Goal: Feedback & Contribution: Leave review/rating

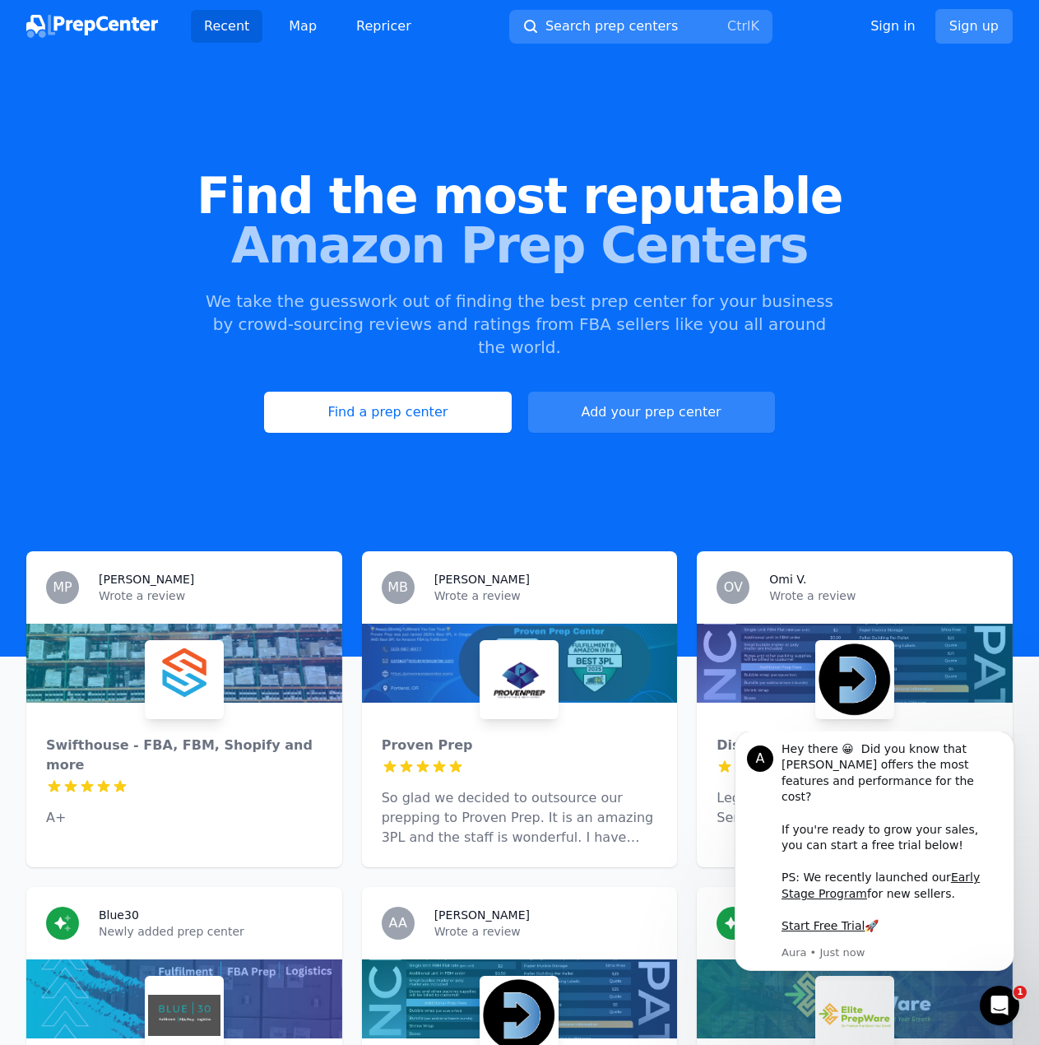
click at [981, 22] on link "Sign up" at bounding box center [973, 26] width 77 height 35
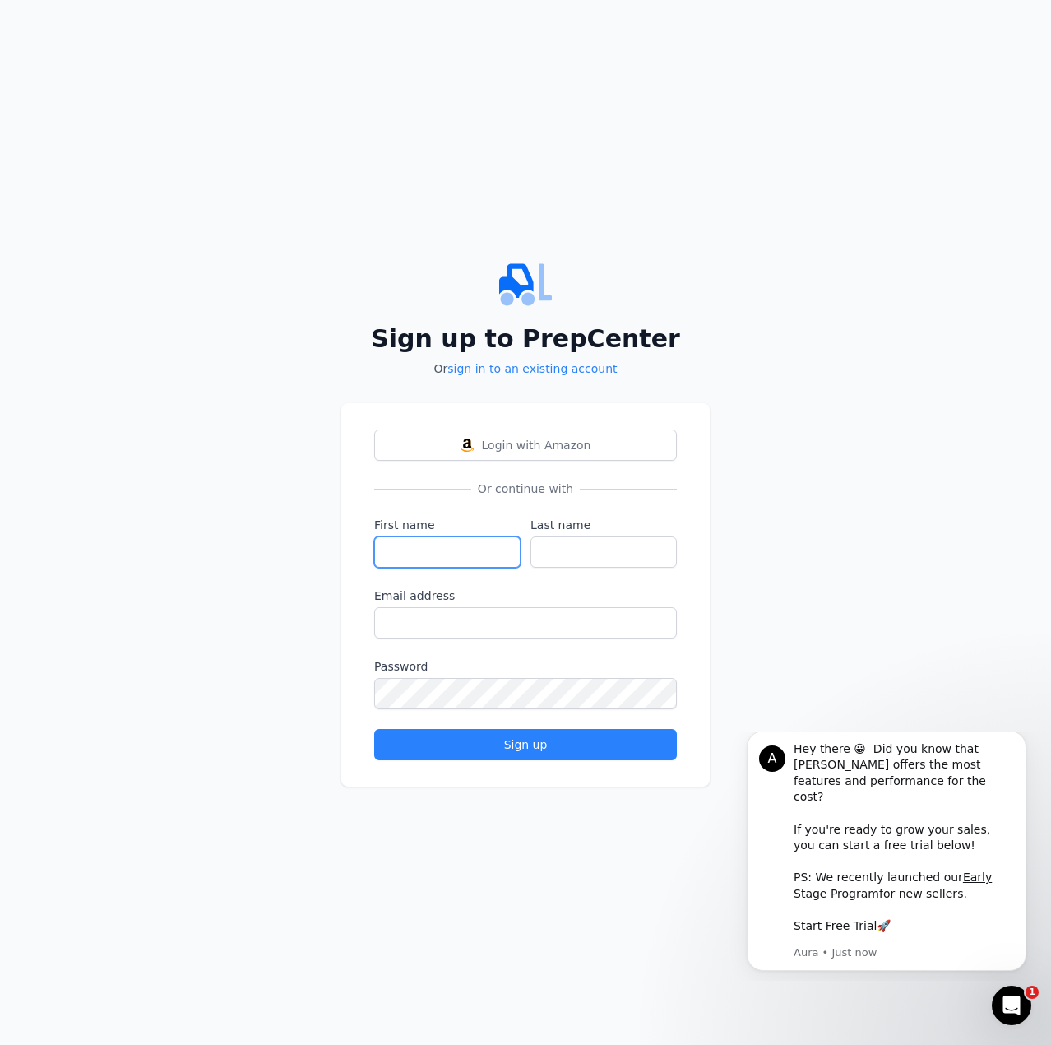
click at [429, 552] on input "First name" at bounding box center [447, 551] width 146 height 31
type input "Timmy"
type input "Lint"
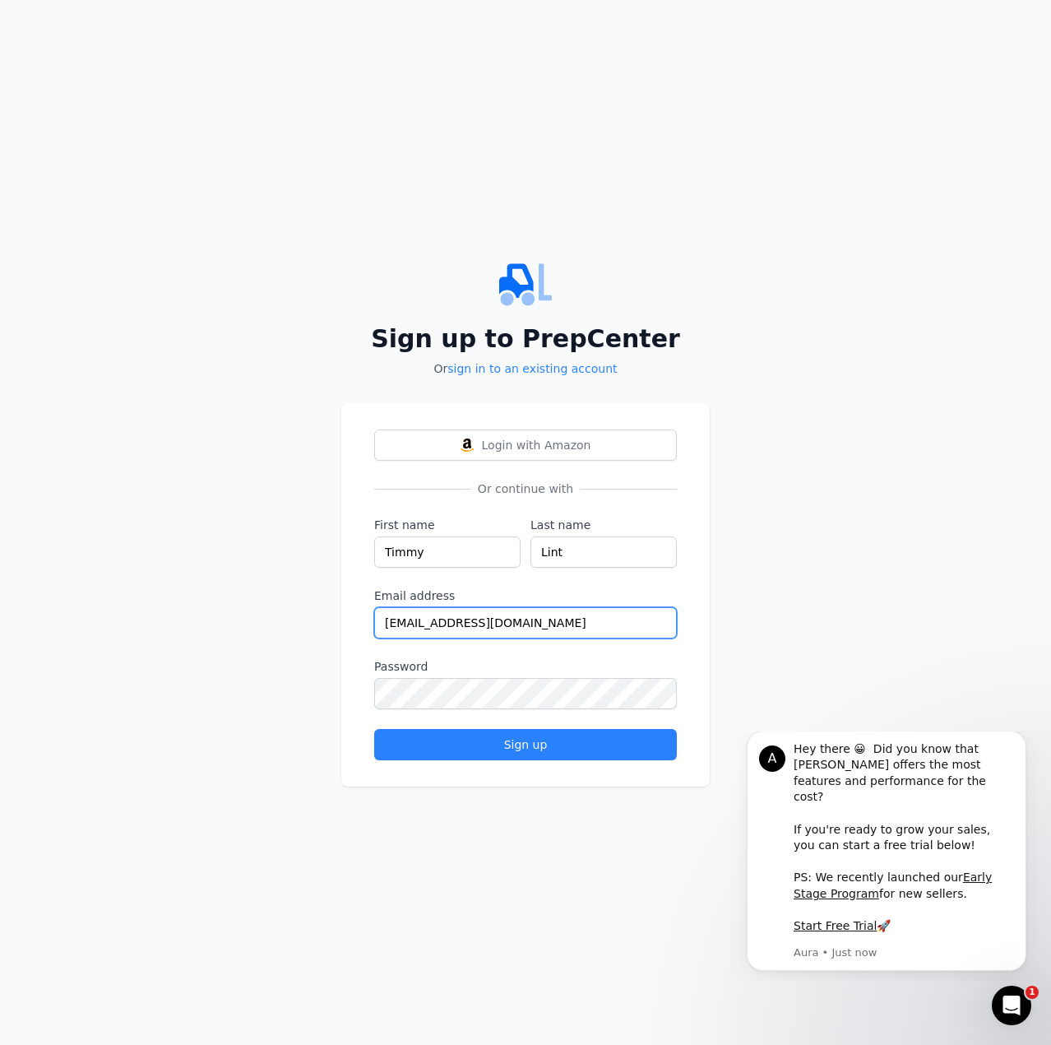
type input "[EMAIL_ADDRESS][DOMAIN_NAME]"
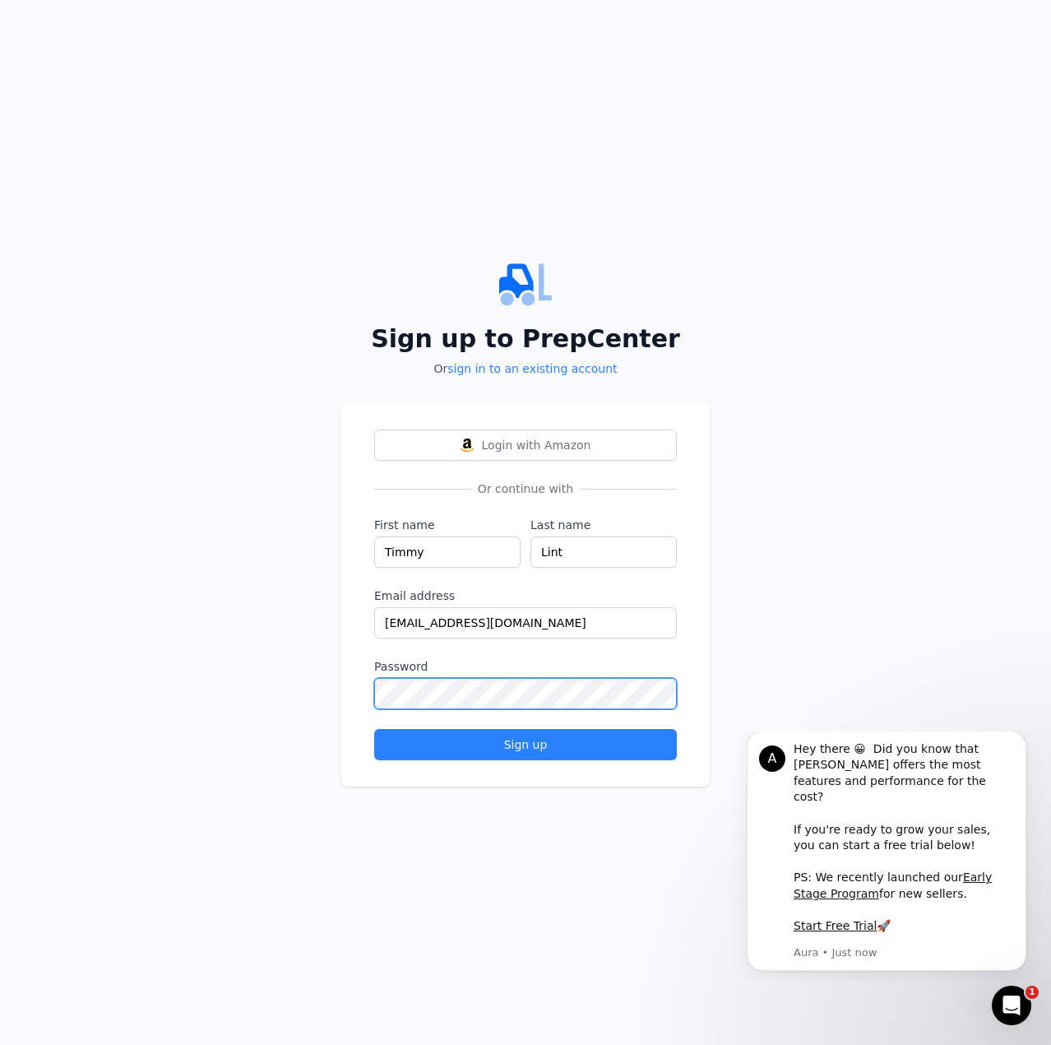
click at [374, 729] on button "Sign up" at bounding box center [525, 744] width 303 height 31
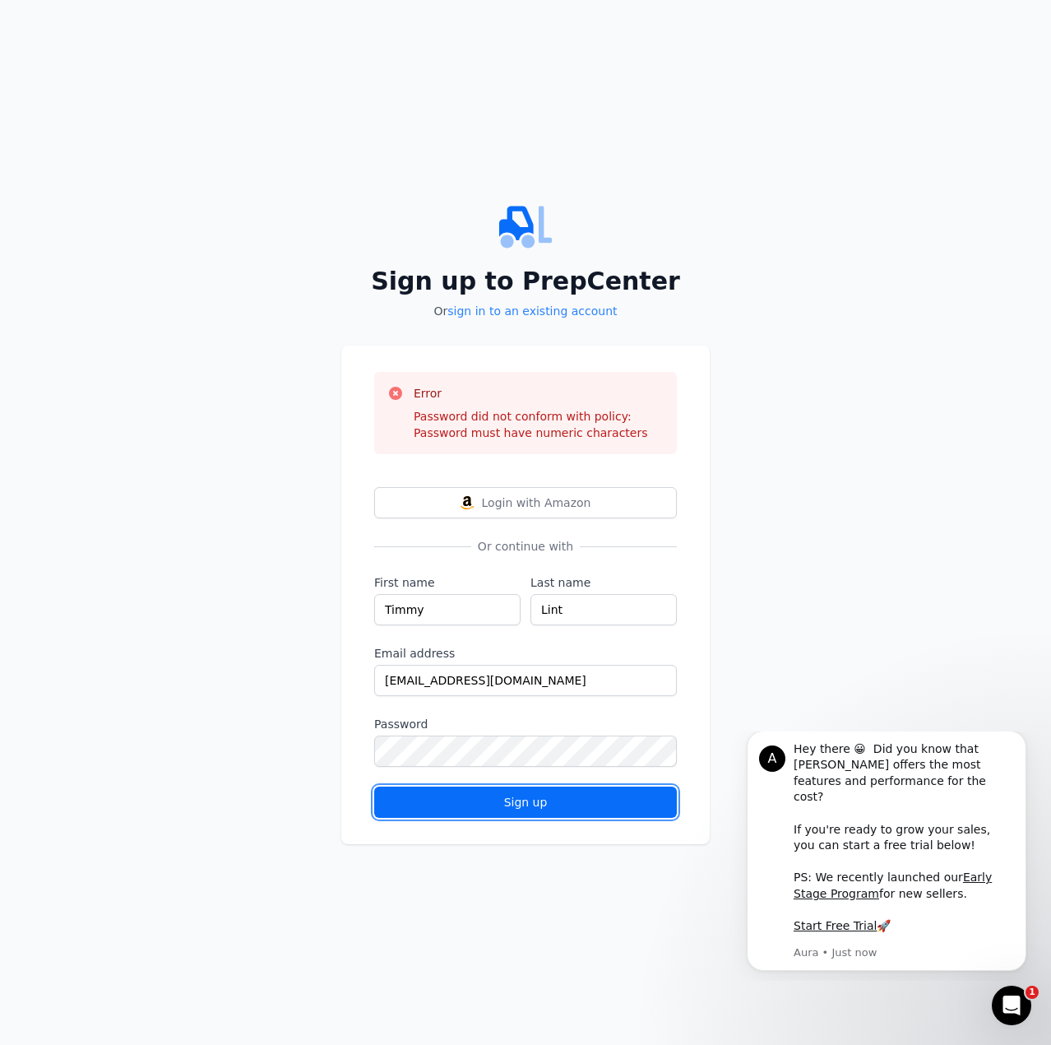
click at [522, 788] on button "Sign up" at bounding box center [525, 801] width 303 height 31
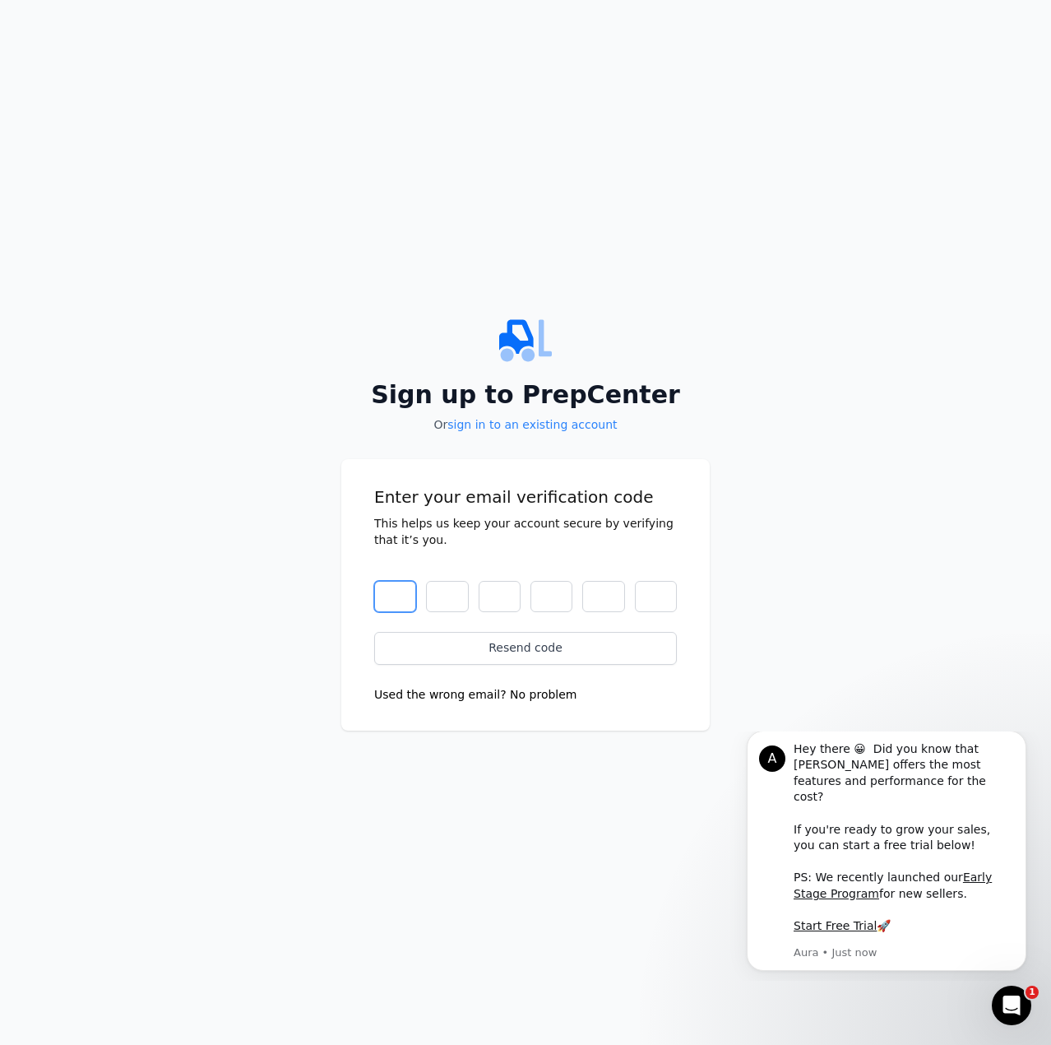
click at [411, 600] on input "text" at bounding box center [395, 596] width 42 height 31
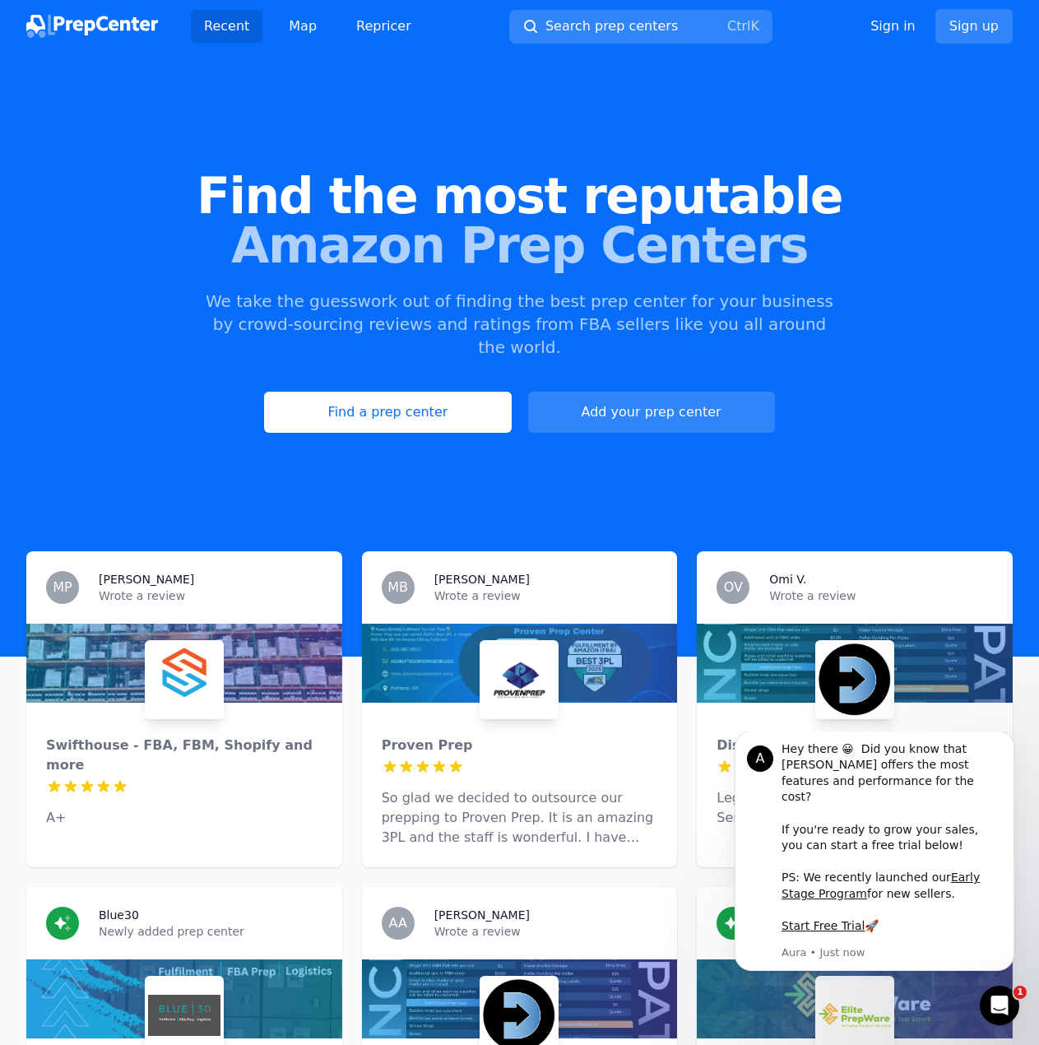
scroll to position [576, 0]
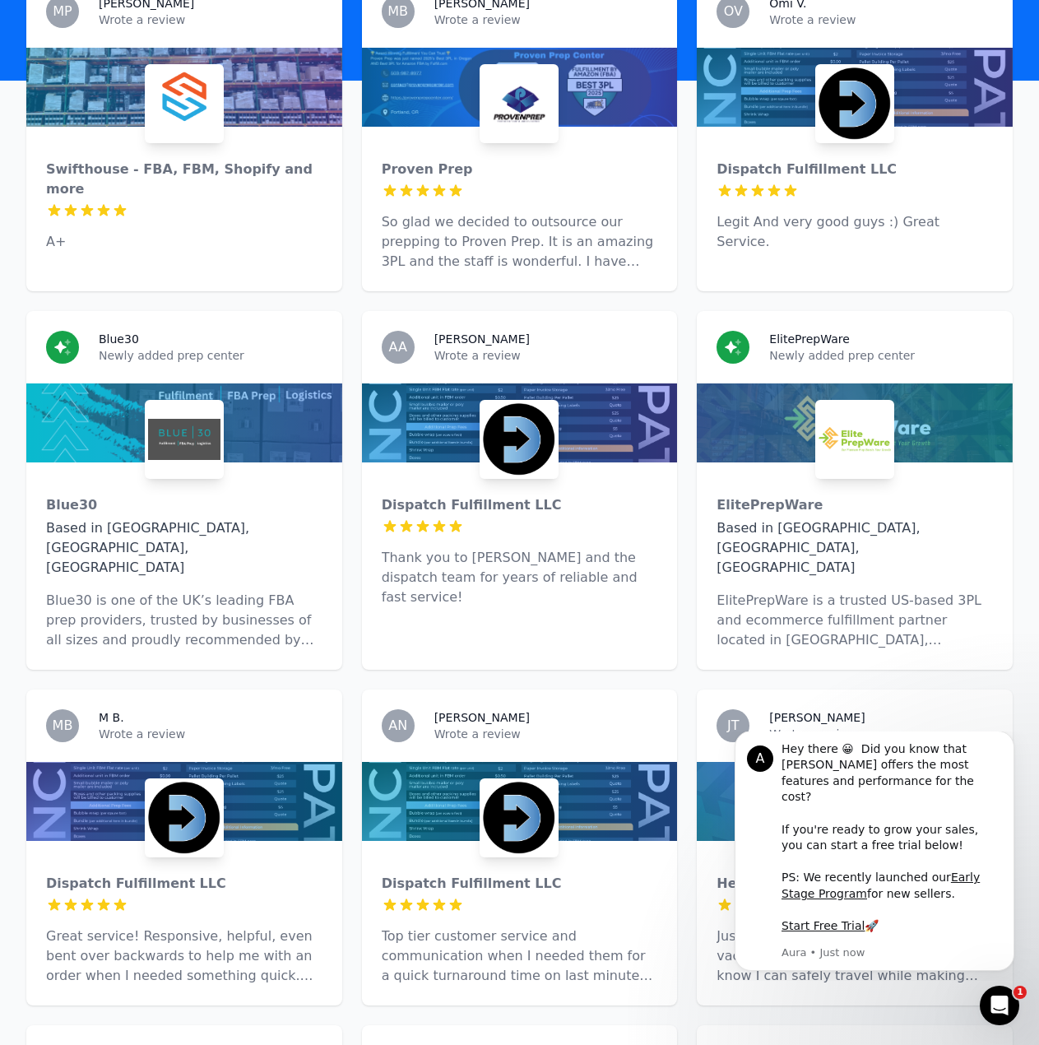
click at [775, 762] on div at bounding box center [855, 801] width 316 height 79
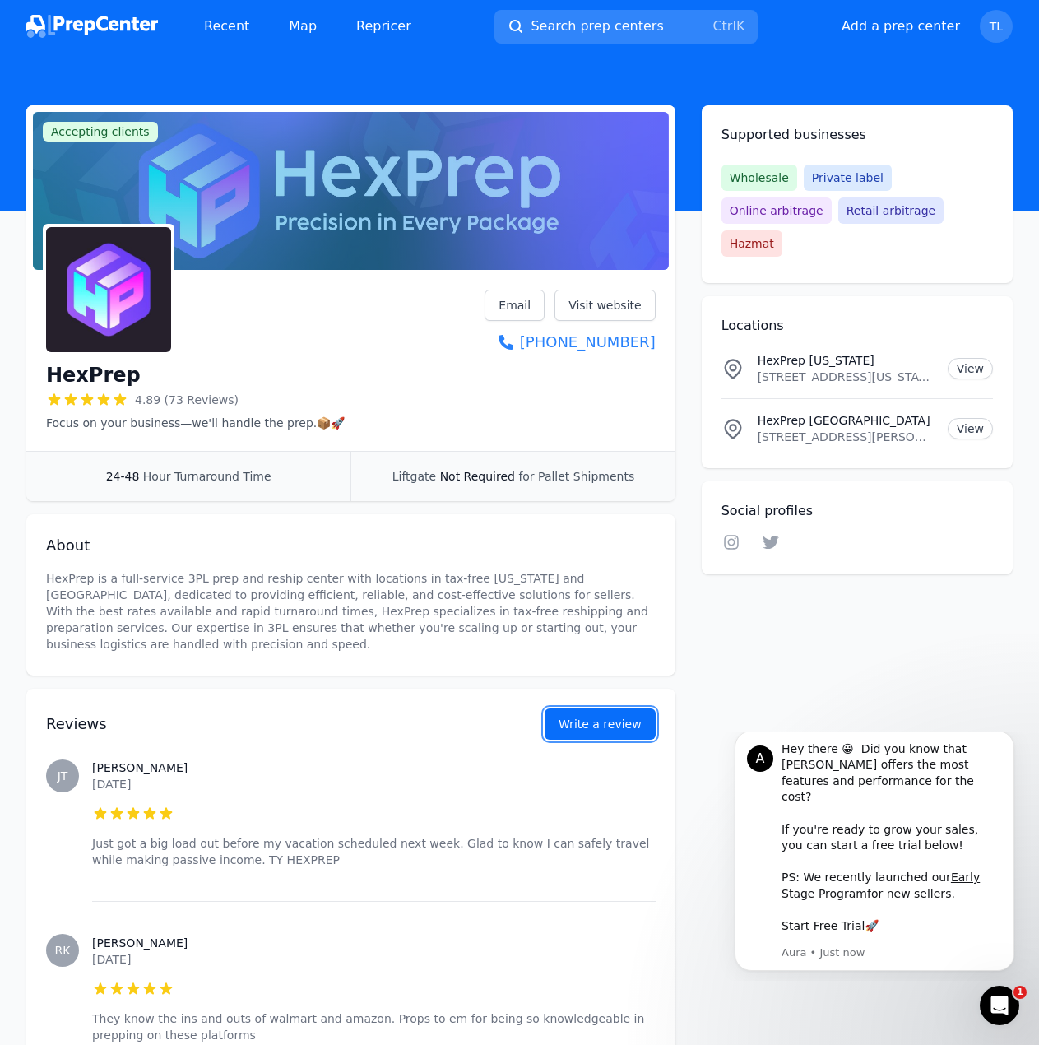
click at [635, 712] on button "Write a review" at bounding box center [599, 723] width 111 height 31
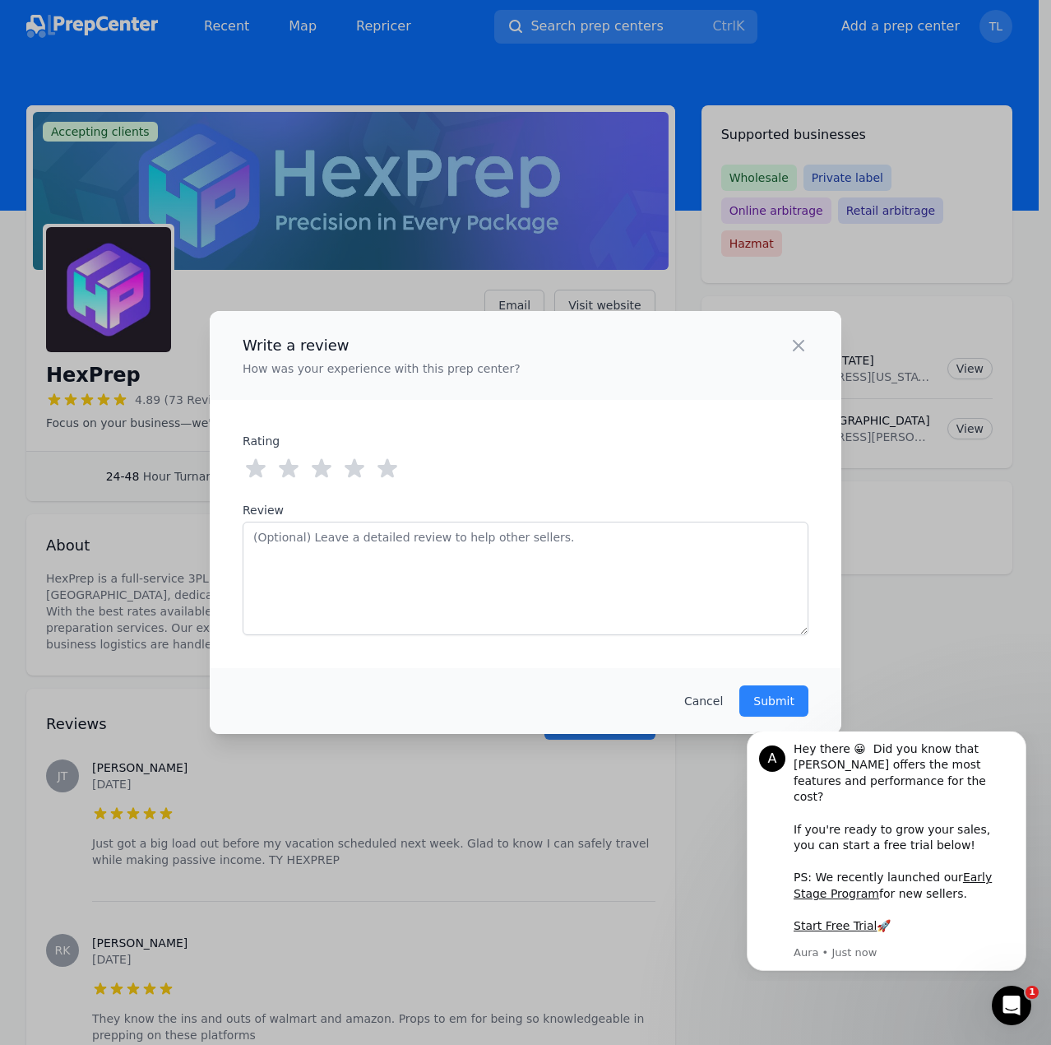
drag, startPoint x: 393, startPoint y: 470, endPoint x: 432, endPoint y: 530, distance: 71.4
click at [393, 470] on icon at bounding box center [388, 468] width 20 height 19
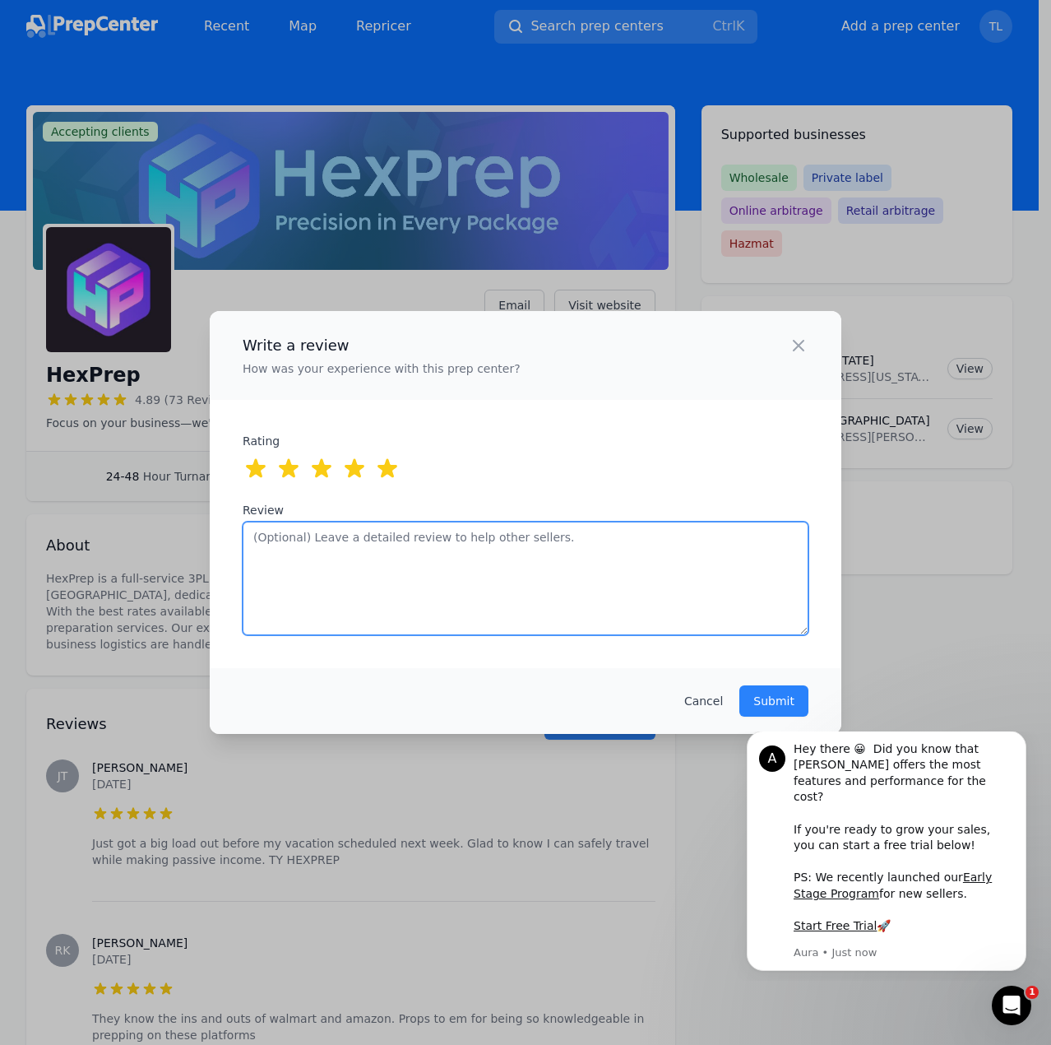
click at [465, 591] on textarea "Review" at bounding box center [526, 578] width 566 height 114
click at [446, 583] on textarea "Review" at bounding box center [526, 578] width 566 height 114
type textarea "Q"
click at [358, 540] on textarea "Walmart sent a huge mess. I apologized, they dealt with it, quick & easy." at bounding box center [526, 578] width 566 height 114
type textarea "Walmart sent a huge cluttered mess. I apologized, they dealt with it, quick & e…"
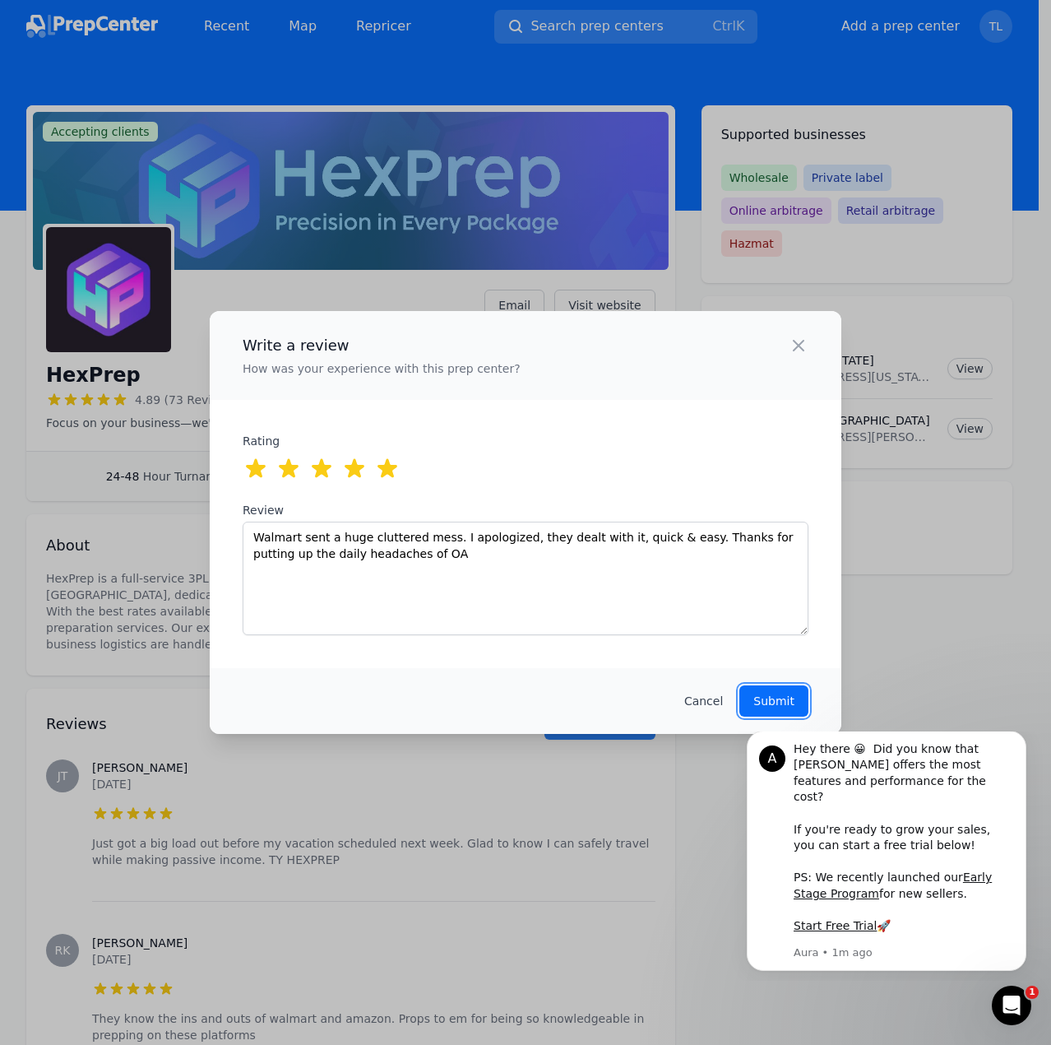
click at [751, 702] on button "Submit" at bounding box center [773, 700] width 69 height 31
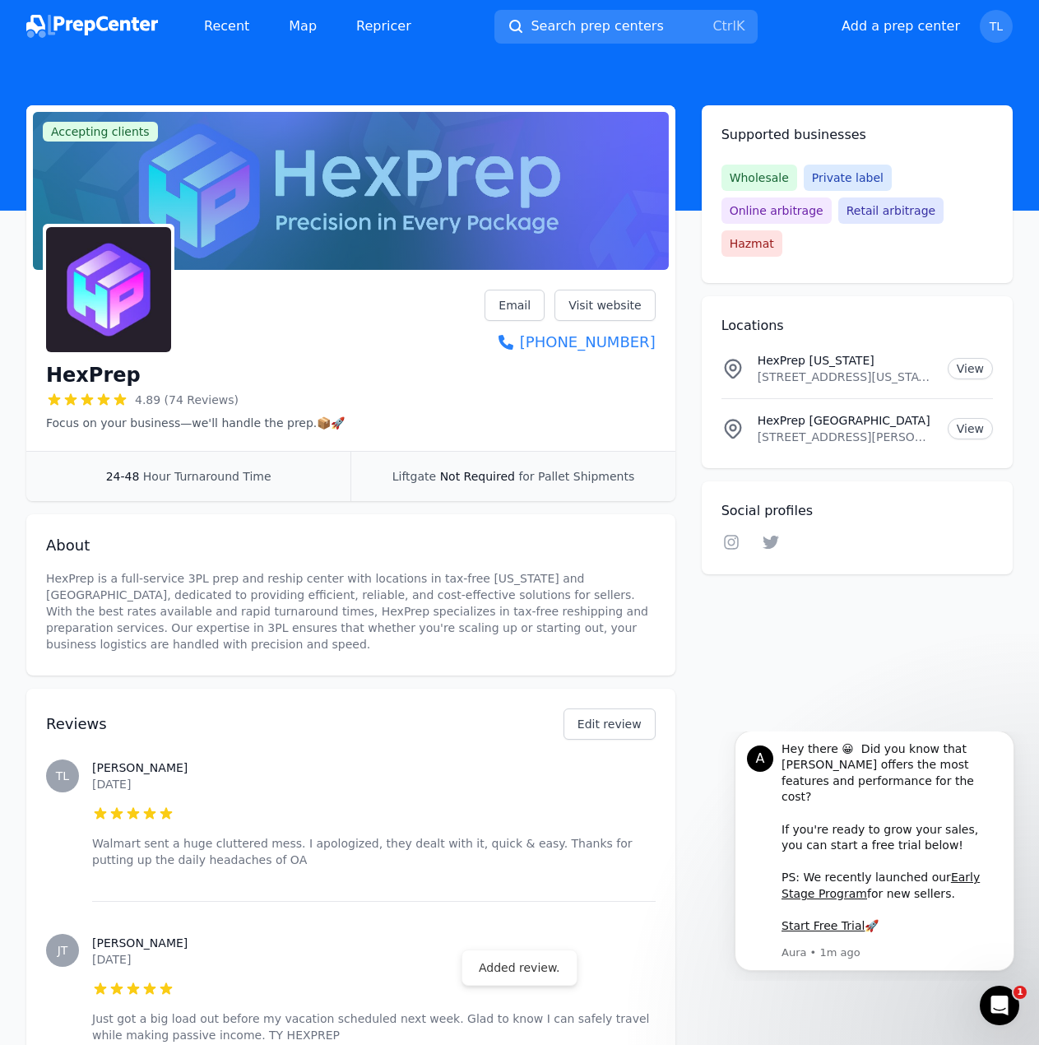
click at [63, 22] on img at bounding box center [92, 26] width 132 height 23
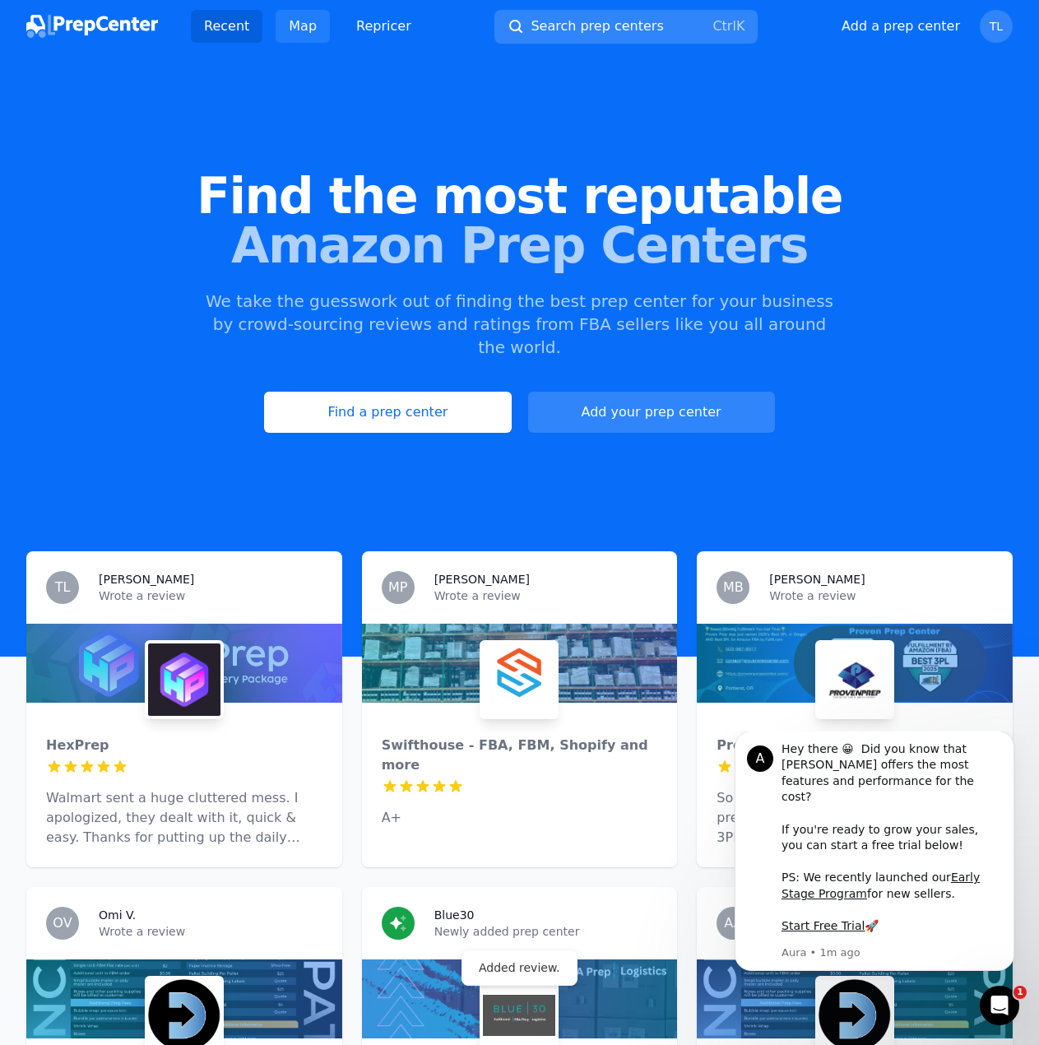
click at [313, 35] on link "Map" at bounding box center [303, 26] width 54 height 33
